Goal: Book appointment/travel/reservation

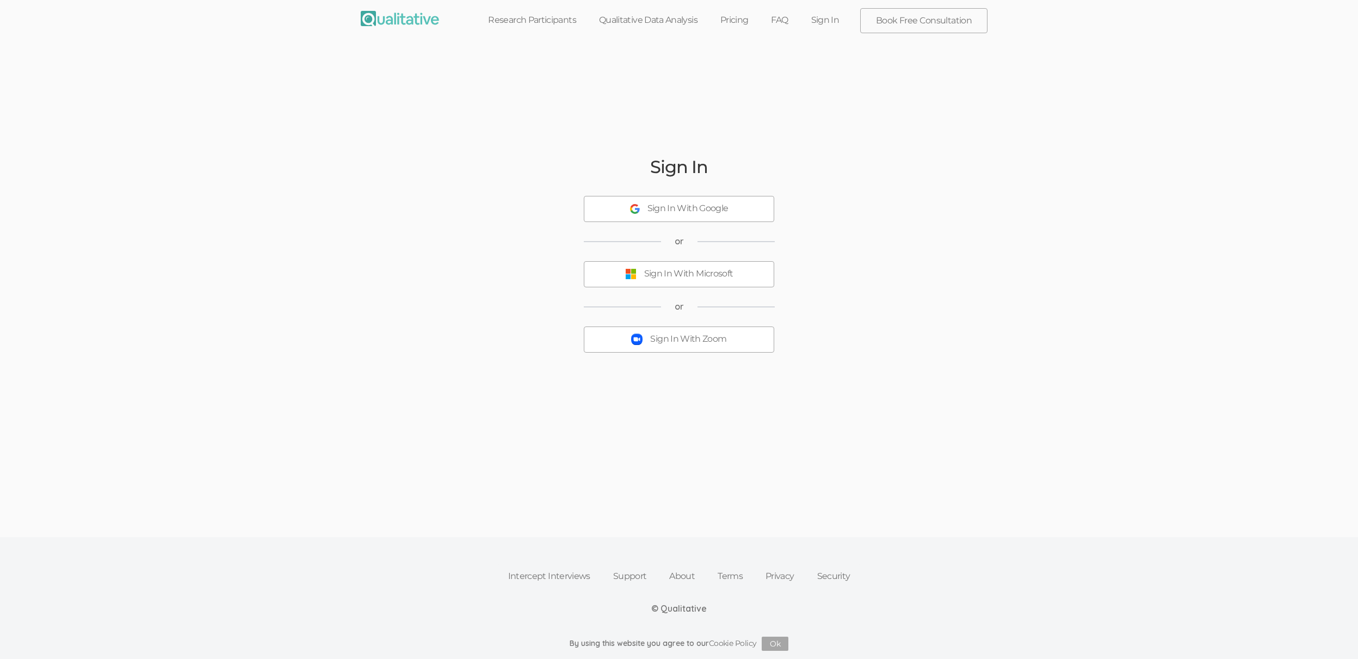
click at [392, 21] on img at bounding box center [400, 18] width 78 height 15
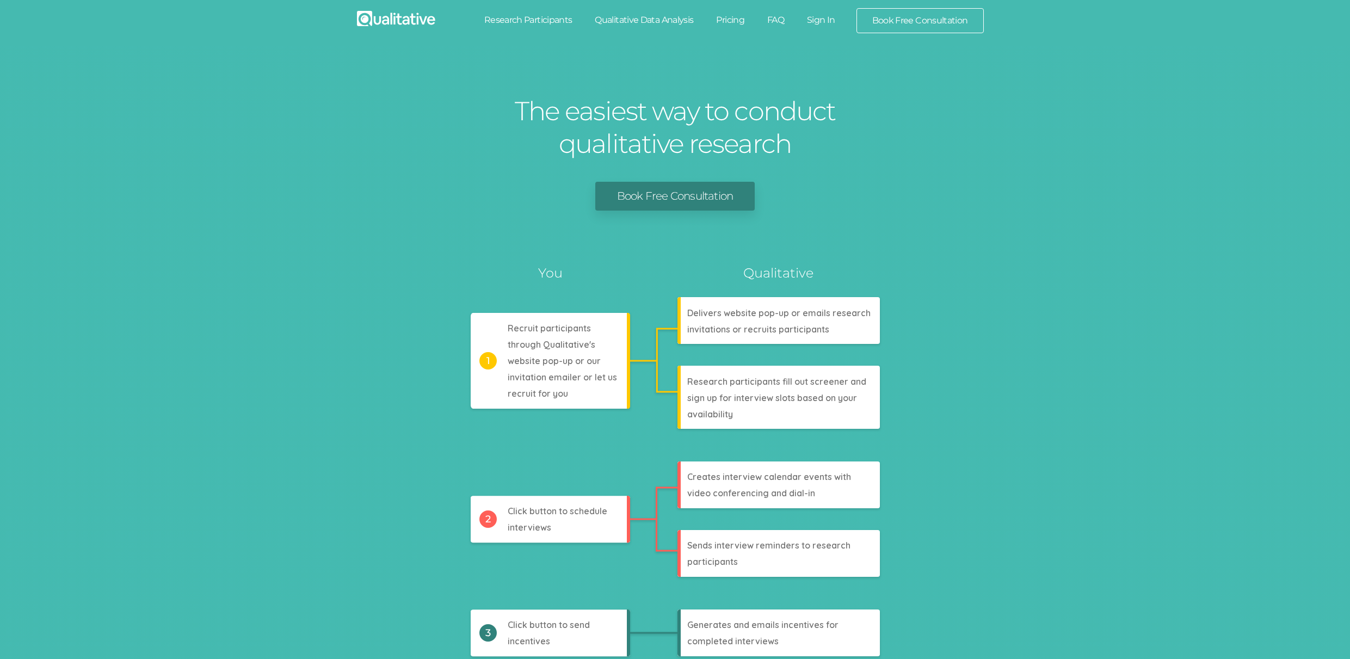
click at [543, 26] on link "Research Participants" at bounding box center [528, 20] width 111 height 24
click at [614, 26] on link "Qualitative Data Analysis" at bounding box center [643, 20] width 121 height 24
click at [719, 22] on link "Pricing" at bounding box center [730, 20] width 51 height 24
click at [777, 16] on link "FAQ" at bounding box center [776, 20] width 40 height 24
click at [821, 25] on link "Sign In" at bounding box center [821, 20] width 51 height 24
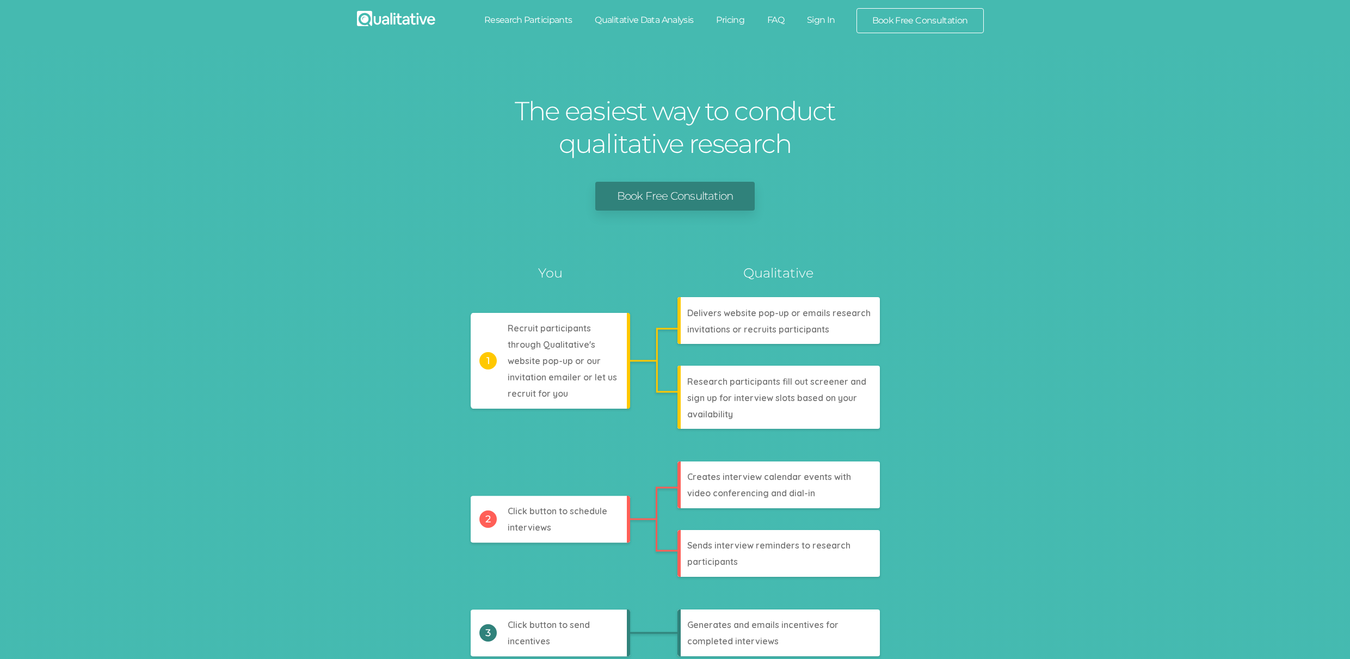
click at [895, 20] on link "Book Free Consultation" at bounding box center [920, 21] width 126 height 24
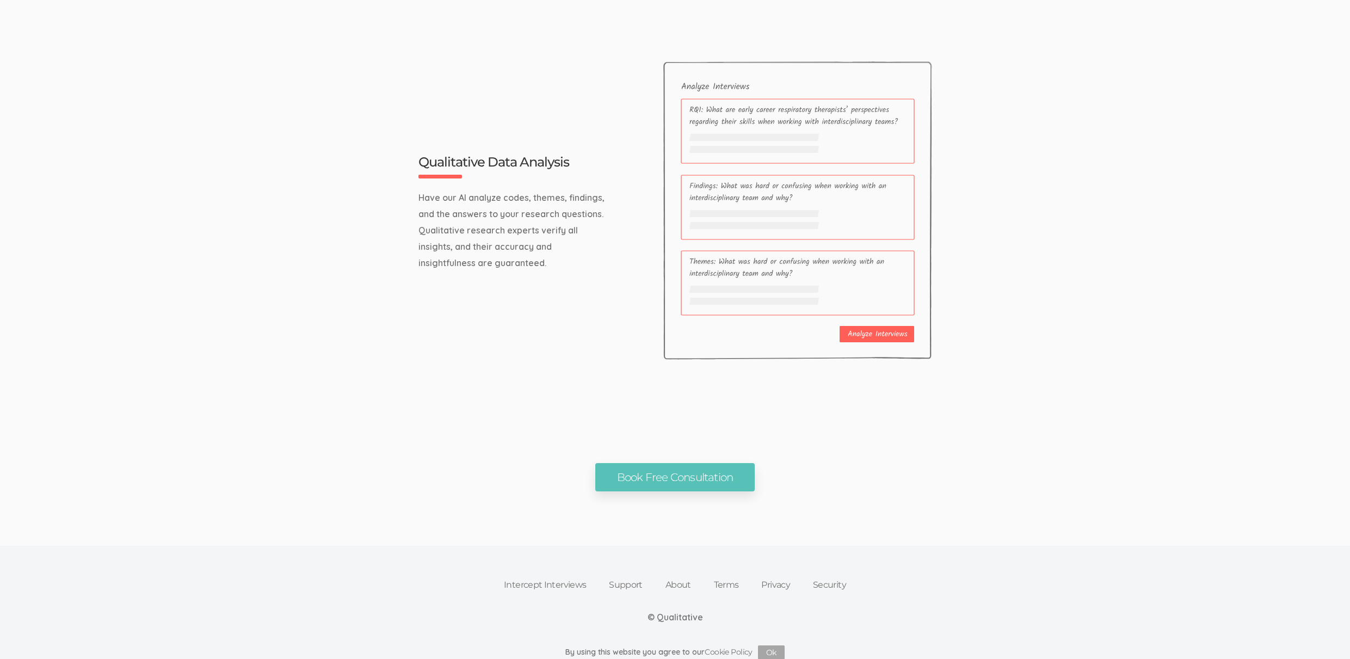
scroll to position [3480, 0]
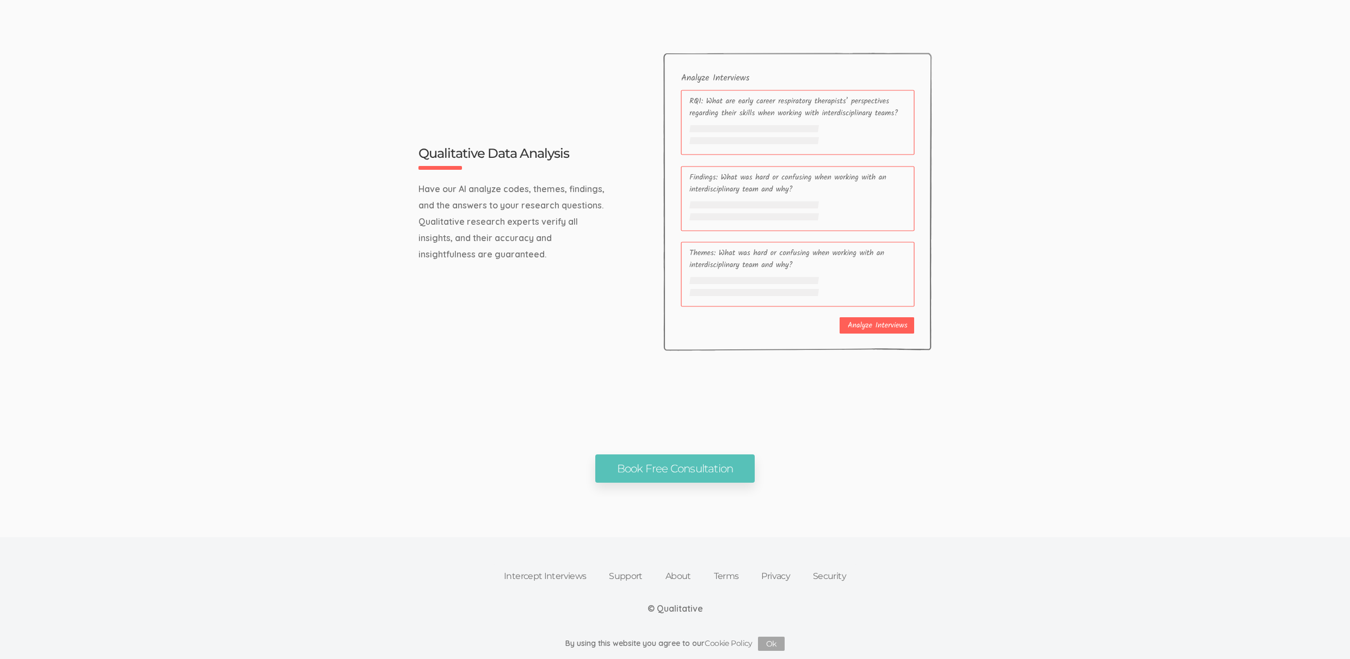
drag, startPoint x: 549, startPoint y: 579, endPoint x: 555, endPoint y: 579, distance: 6.0
click at [549, 579] on link "Intercept Interviews" at bounding box center [544, 576] width 105 height 24
click at [630, 574] on link "Support" at bounding box center [625, 576] width 57 height 24
click at [677, 578] on link "About" at bounding box center [678, 576] width 48 height 24
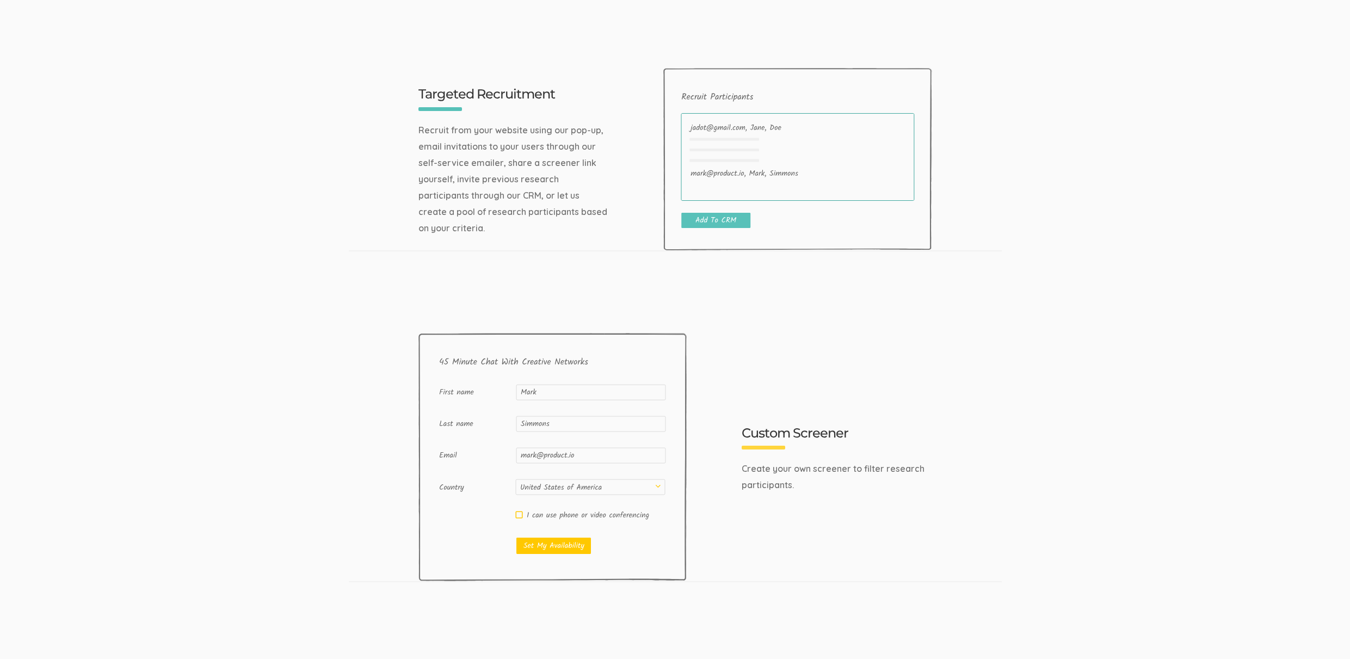
scroll to position [177, 0]
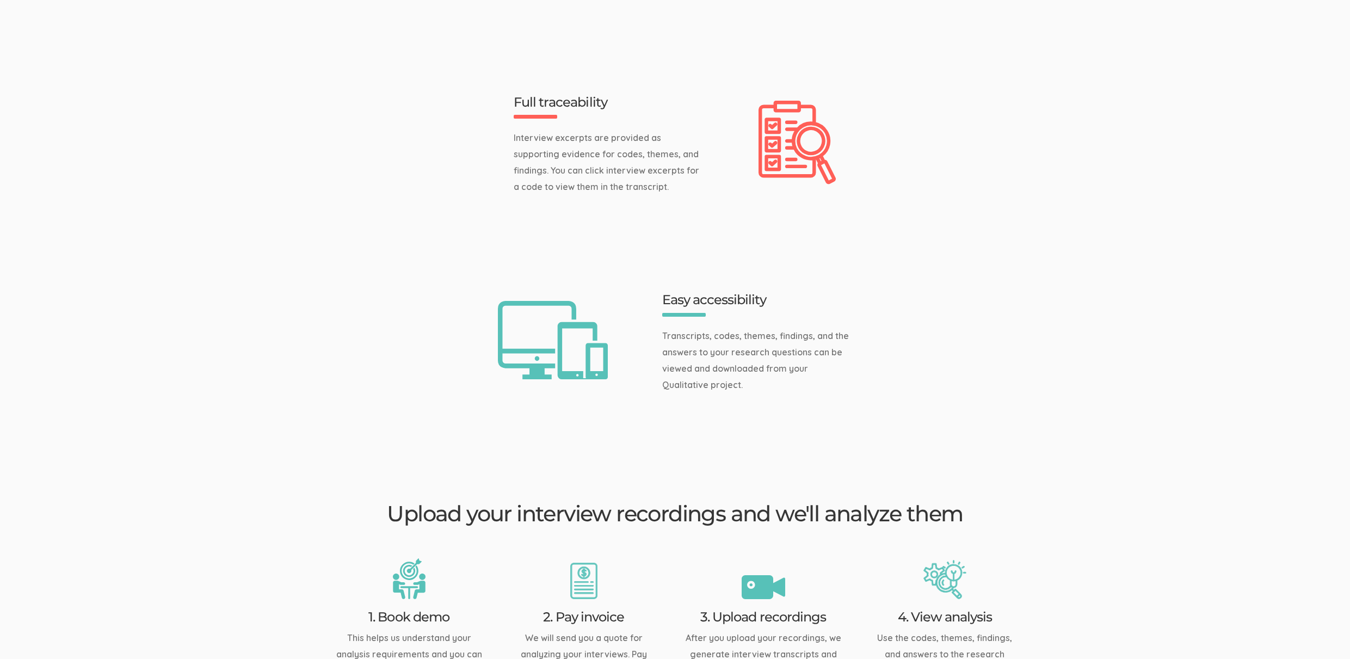
scroll to position [1633, 0]
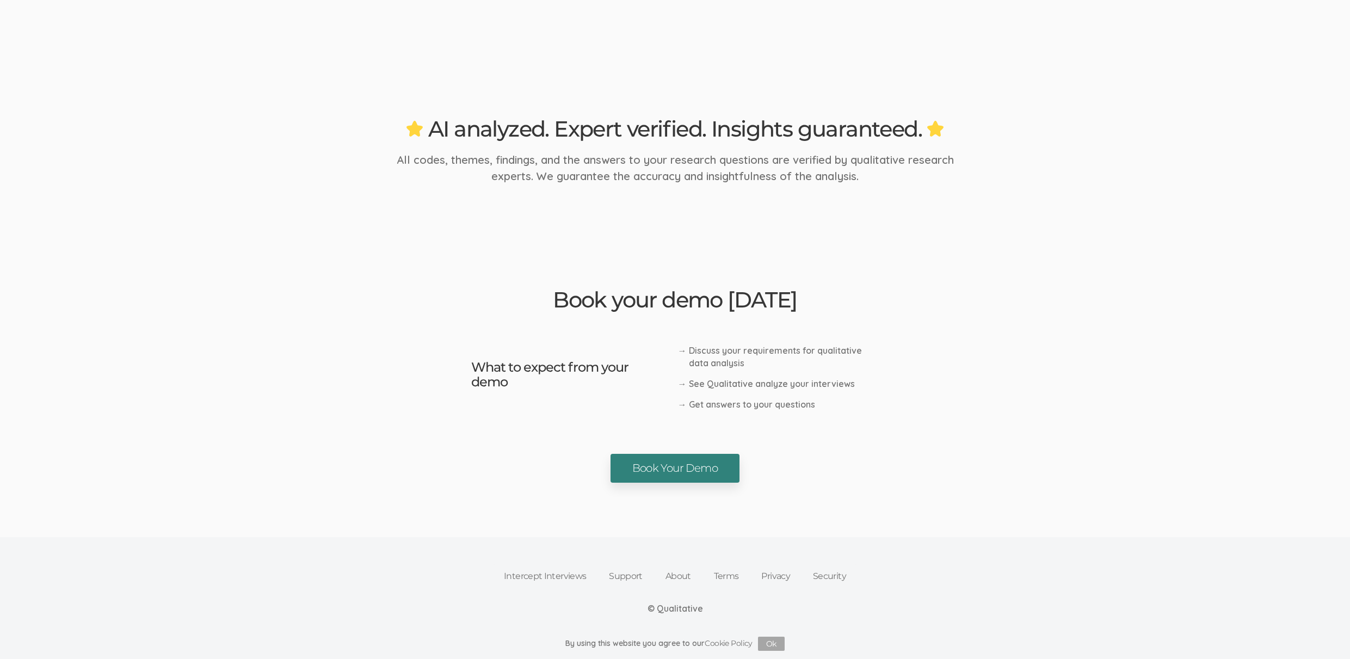
click at [651, 472] on link "Book Your Demo" at bounding box center [675, 468] width 129 height 29
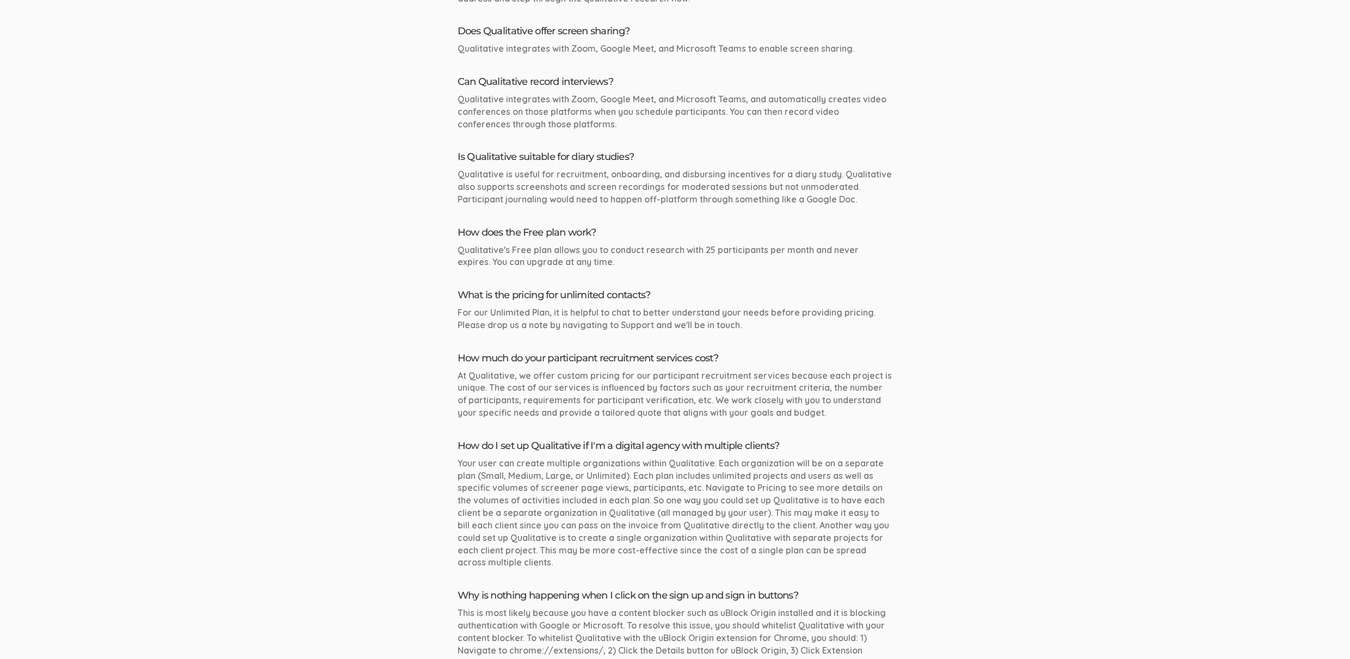
scroll to position [1361, 0]
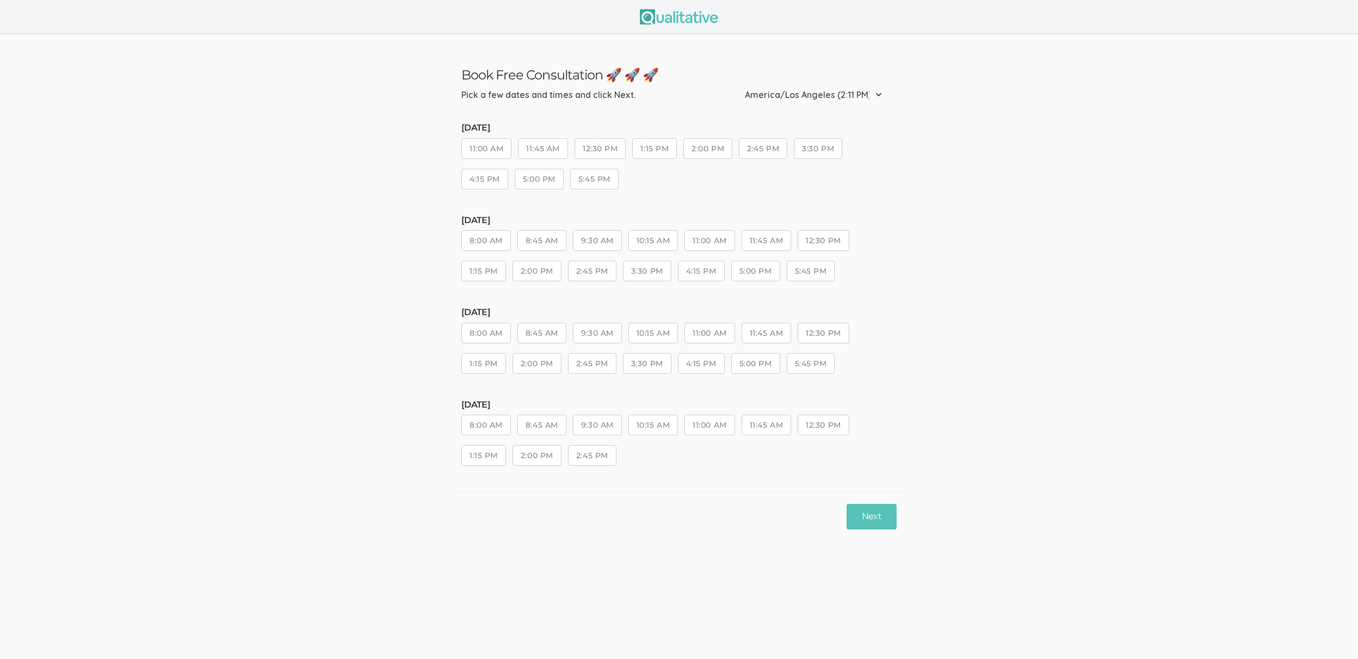
click at [579, 454] on button "2:45 PM" at bounding box center [592, 455] width 48 height 21
click at [855, 520] on button "Next" at bounding box center [872, 517] width 50 height 26
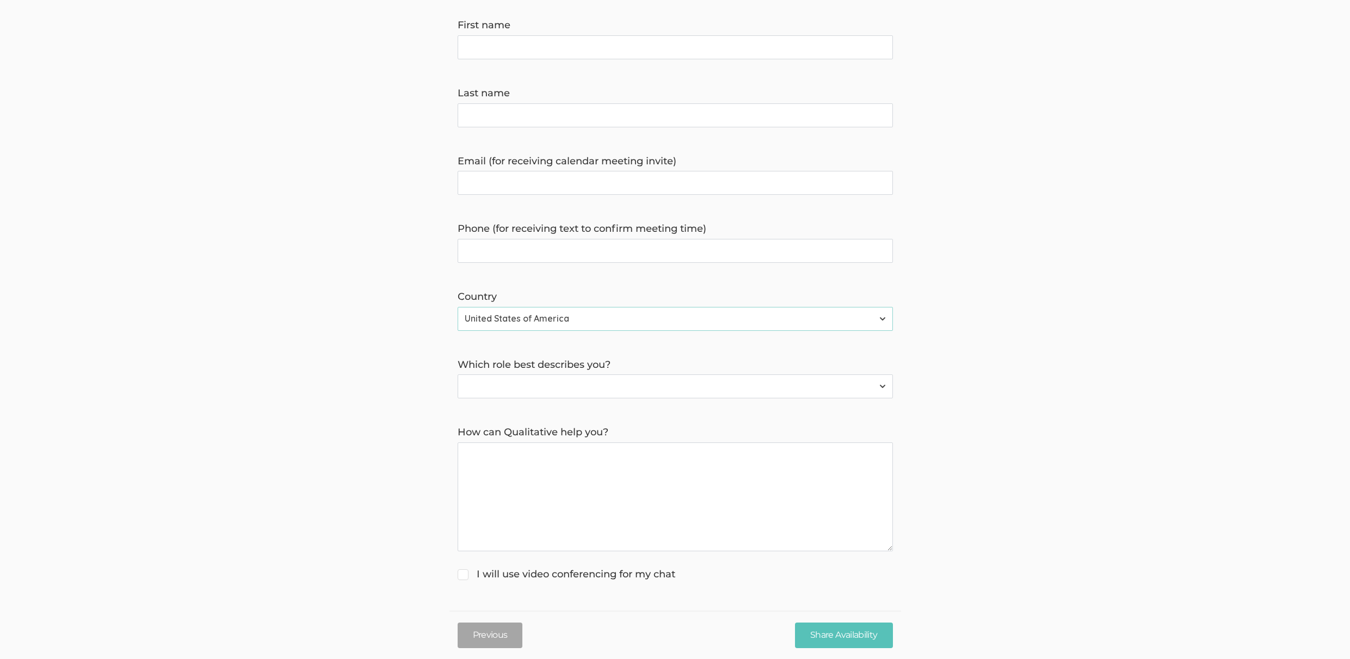
scroll to position [162, 0]
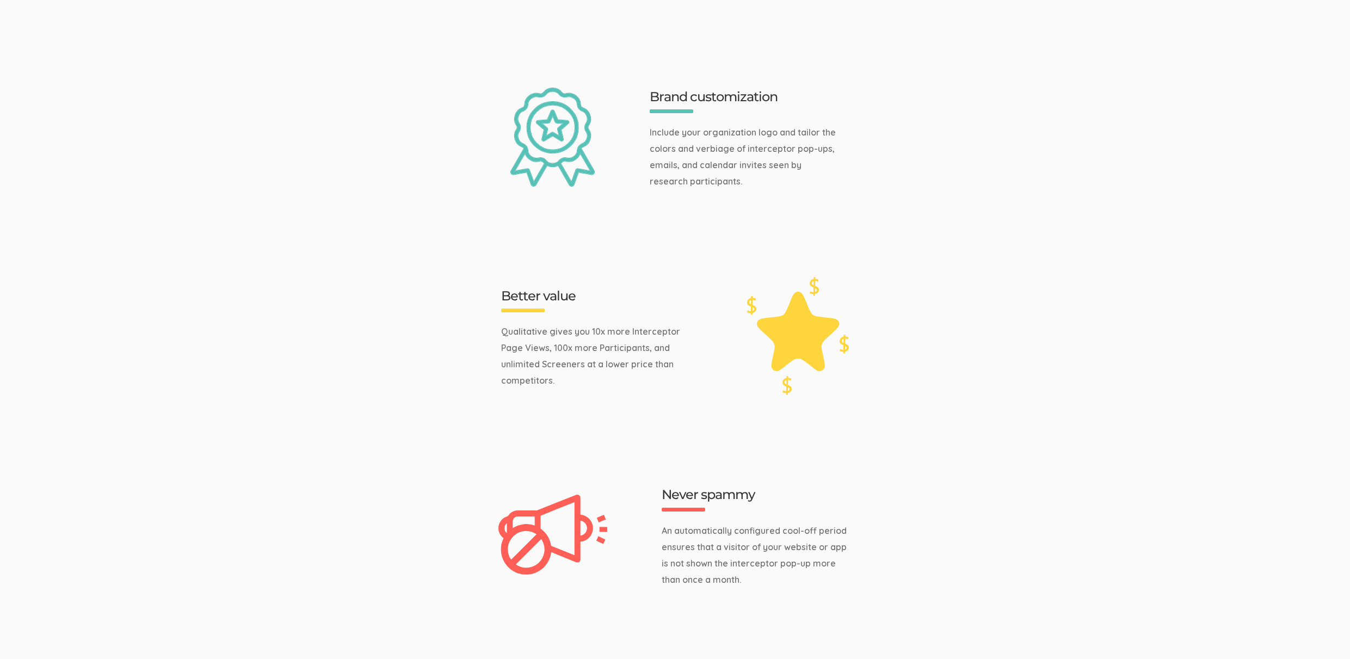
scroll to position [2375, 0]
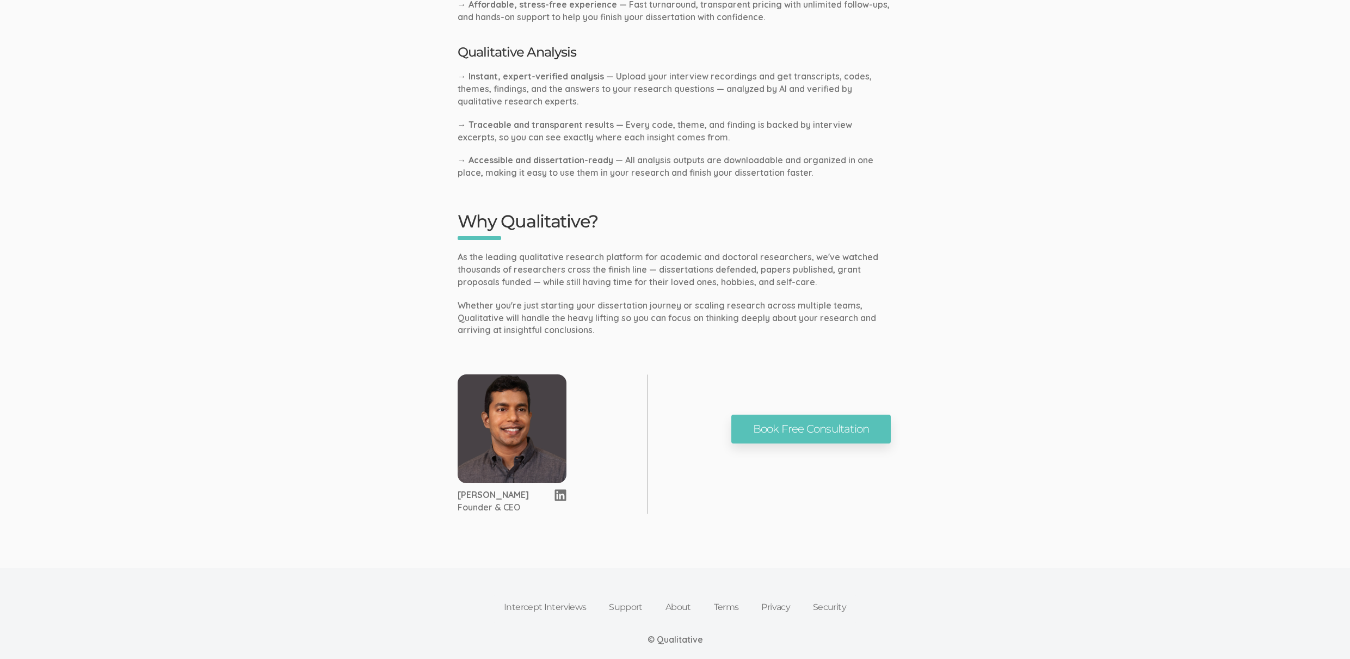
scroll to position [542, 0]
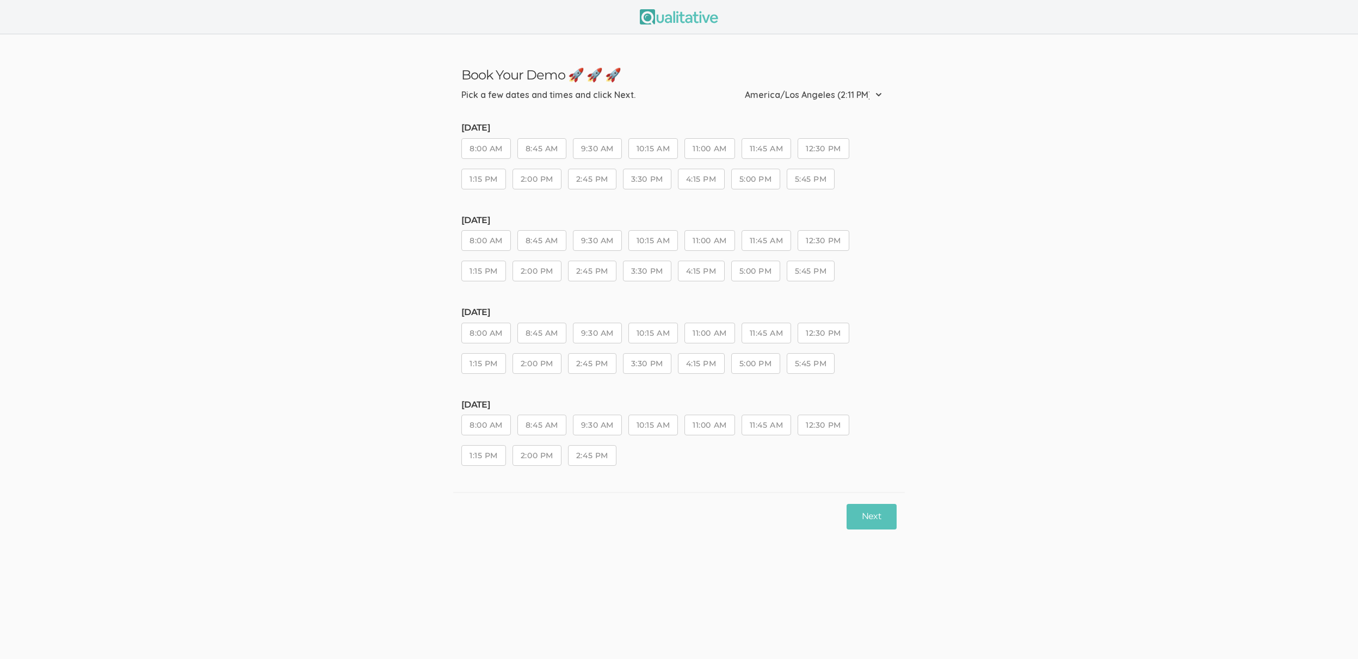
click at [656, 424] on button "10:15 AM" at bounding box center [653, 425] width 50 height 21
click at [677, 428] on button "10:15 AM" at bounding box center [653, 425] width 50 height 21
click at [872, 523] on button "Next" at bounding box center [872, 517] width 50 height 26
click at [806, 411] on div "[DATE] 8:00 AM 8:45 AM 9:30 AM 10:15 AM 11:00 AM 11:45 AM 12:30 PM 1:15 PM 2:00…" at bounding box center [678, 438] width 435 height 76
click at [818, 431] on button "12:30 PM" at bounding box center [823, 425] width 51 height 21
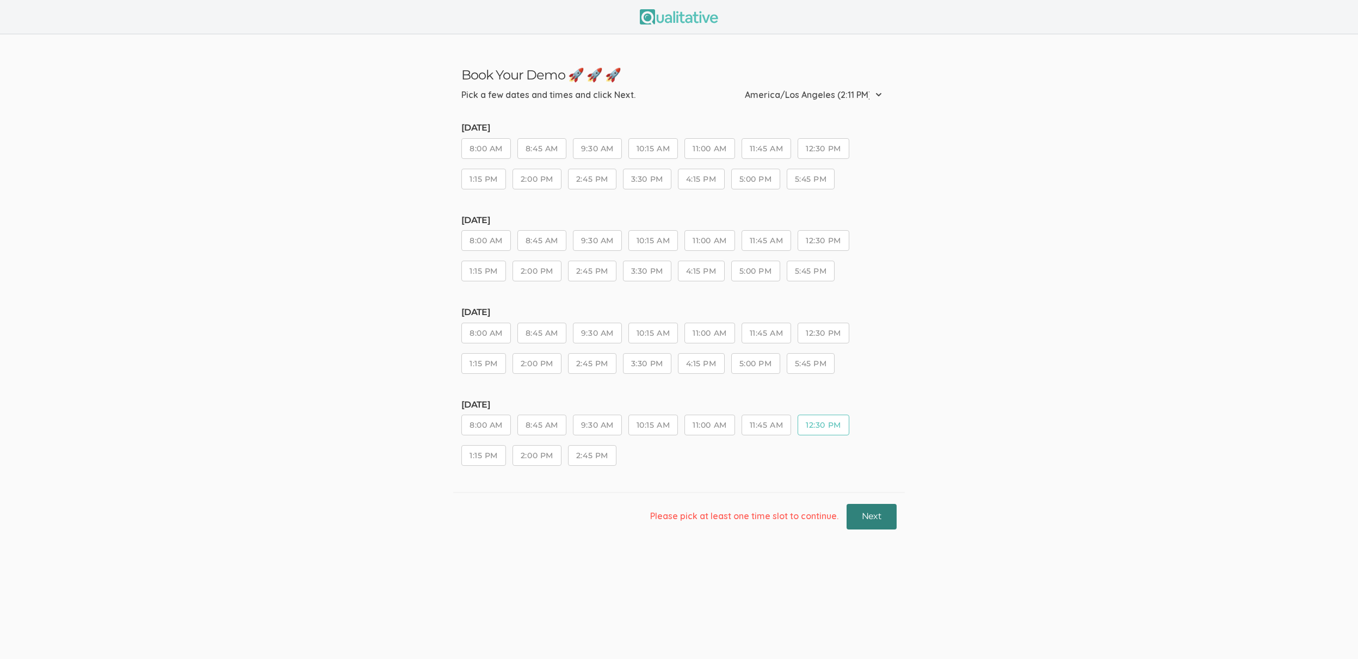
click at [869, 522] on button "Next" at bounding box center [872, 517] width 50 height 26
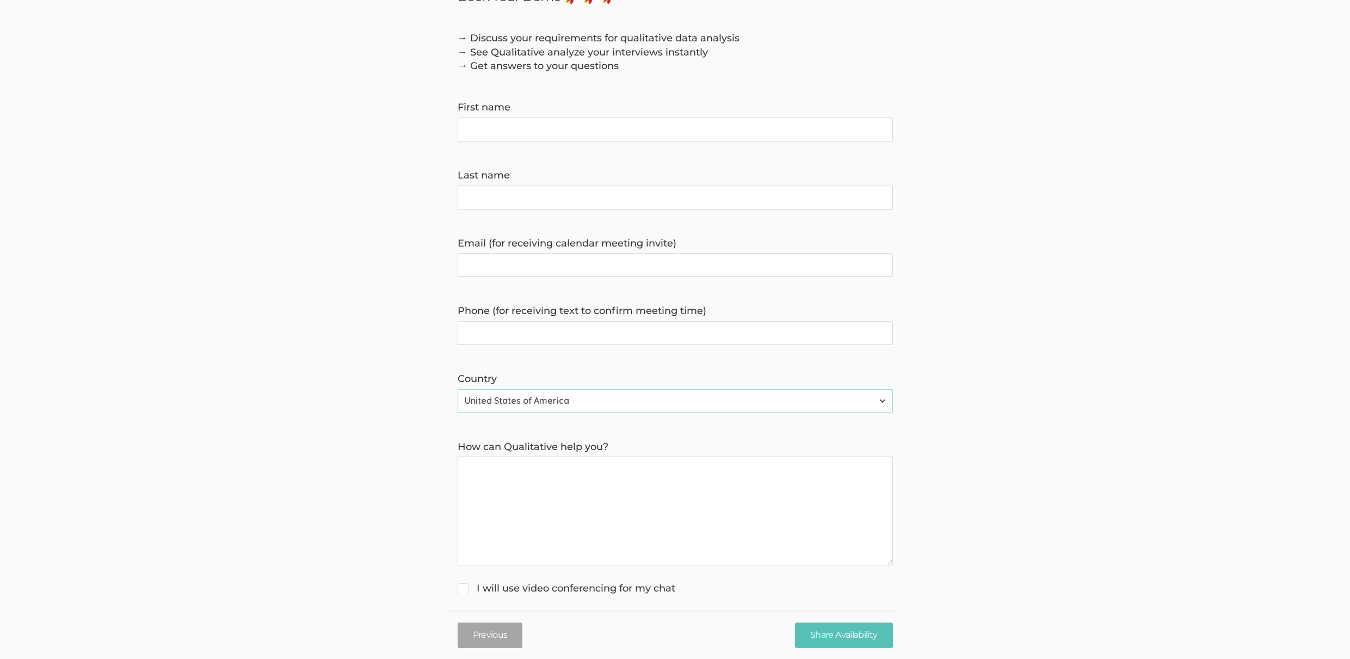
scroll to position [94, 0]
